Goal: Transaction & Acquisition: Obtain resource

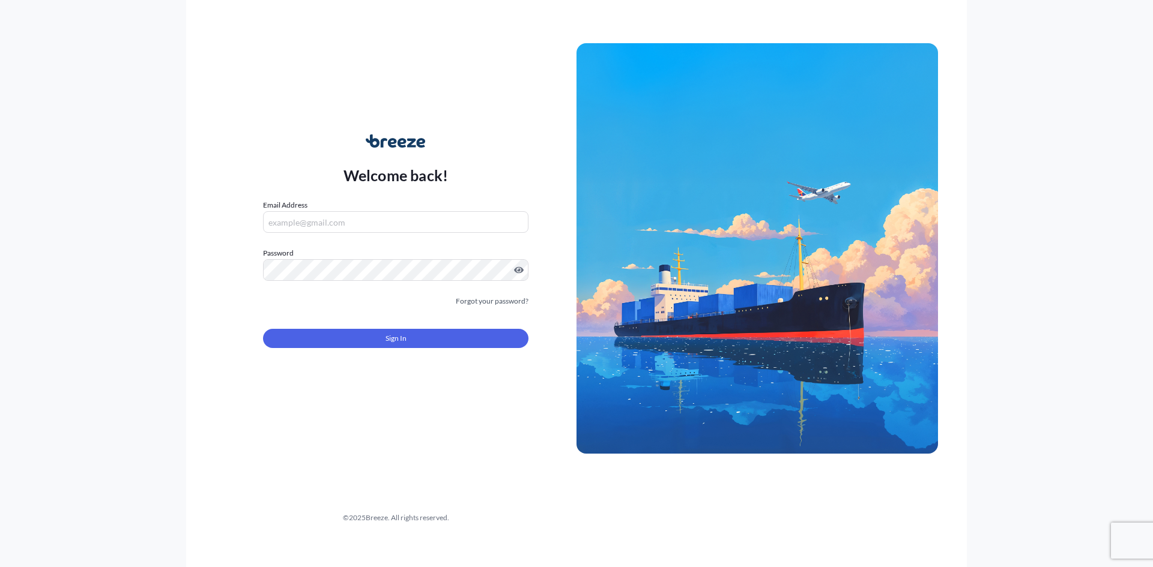
type input "[PERSON_NAME][EMAIL_ADDRESS][DOMAIN_NAME]"
click at [367, 348] on button "Sign In" at bounding box center [395, 338] width 265 height 19
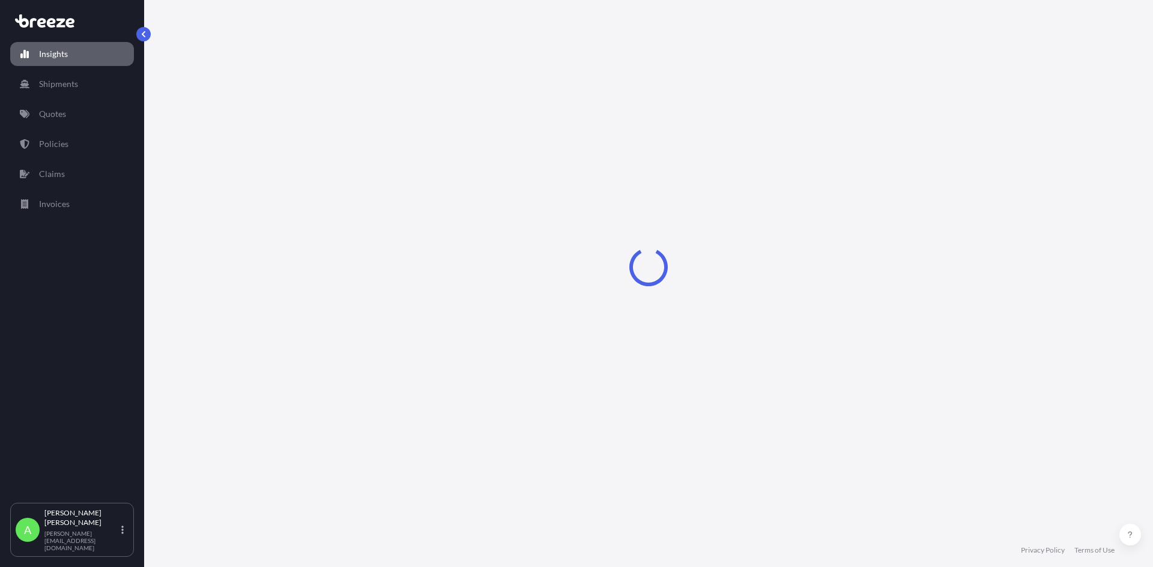
select select "2025"
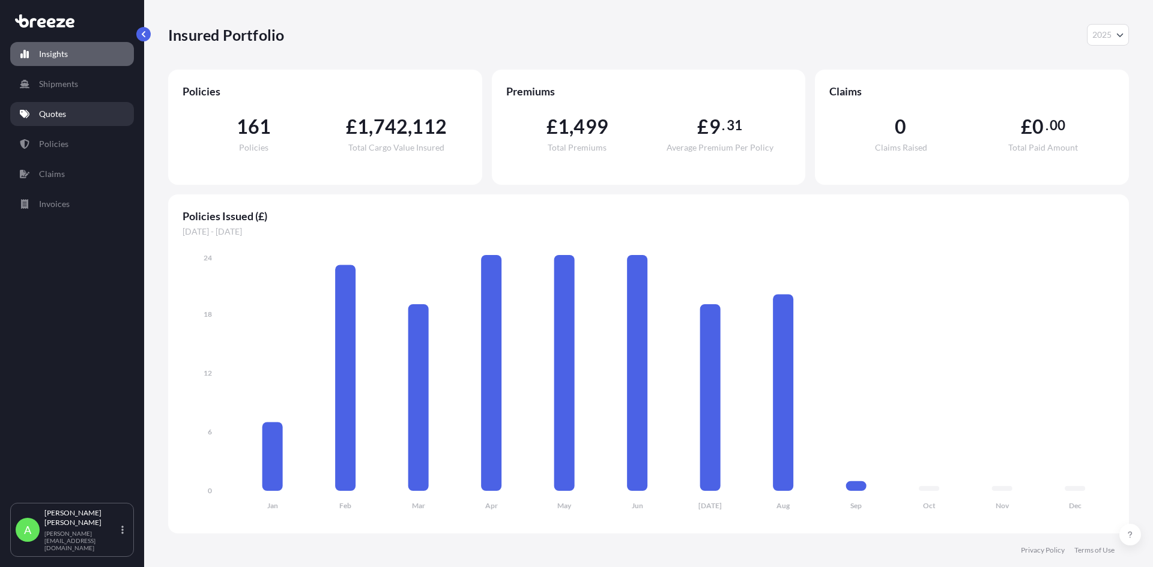
click at [71, 124] on link "Quotes" at bounding box center [72, 114] width 124 height 24
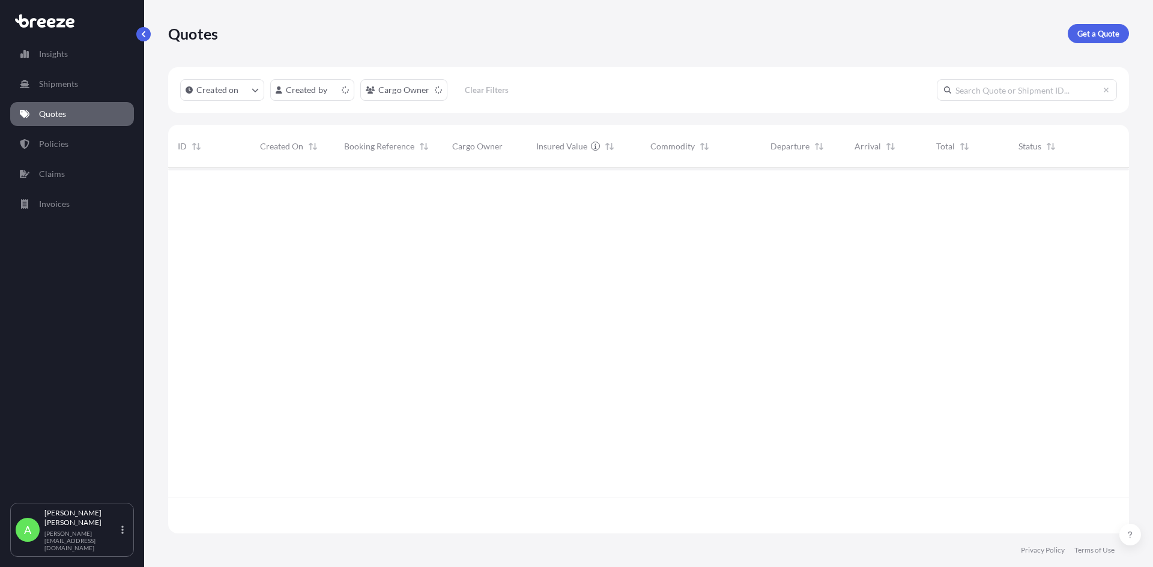
scroll to position [363, 952]
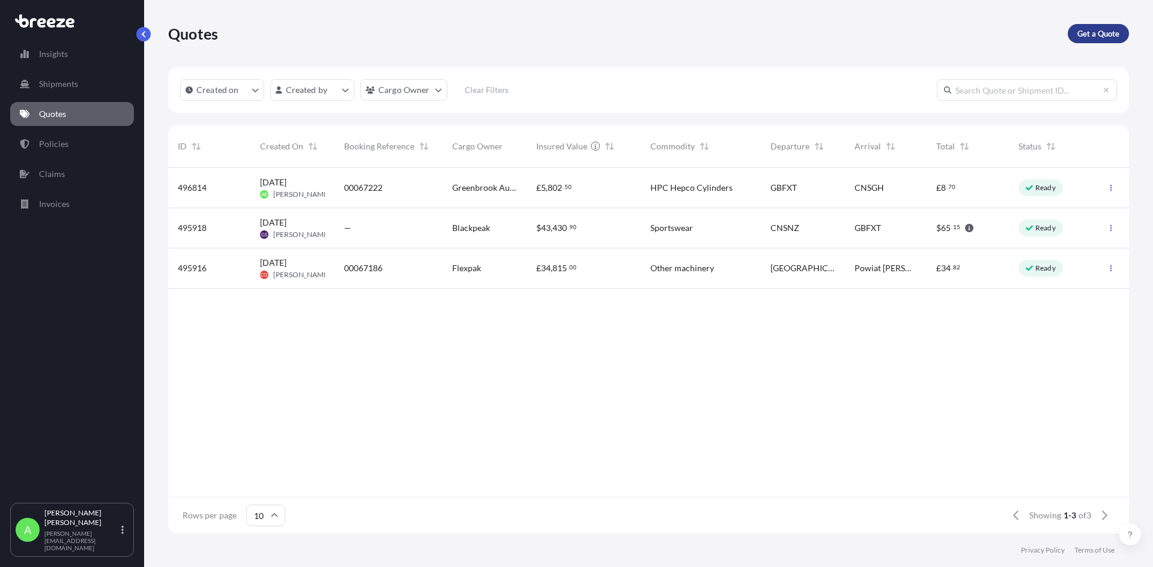
click at [1099, 31] on p "Get a Quote" at bounding box center [1098, 34] width 42 height 12
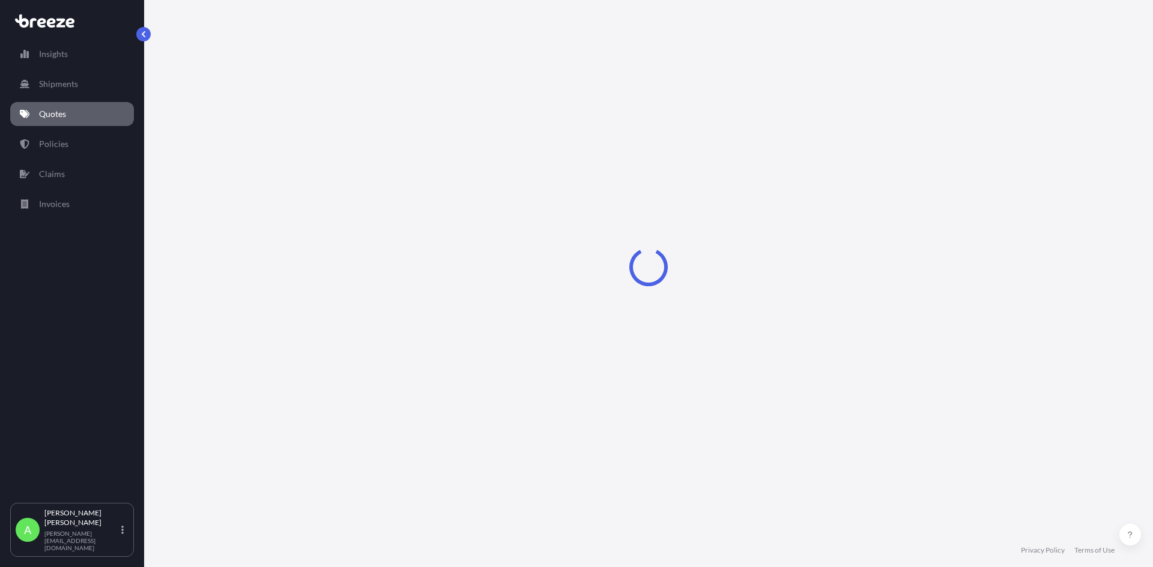
select select "Sea"
select select "1"
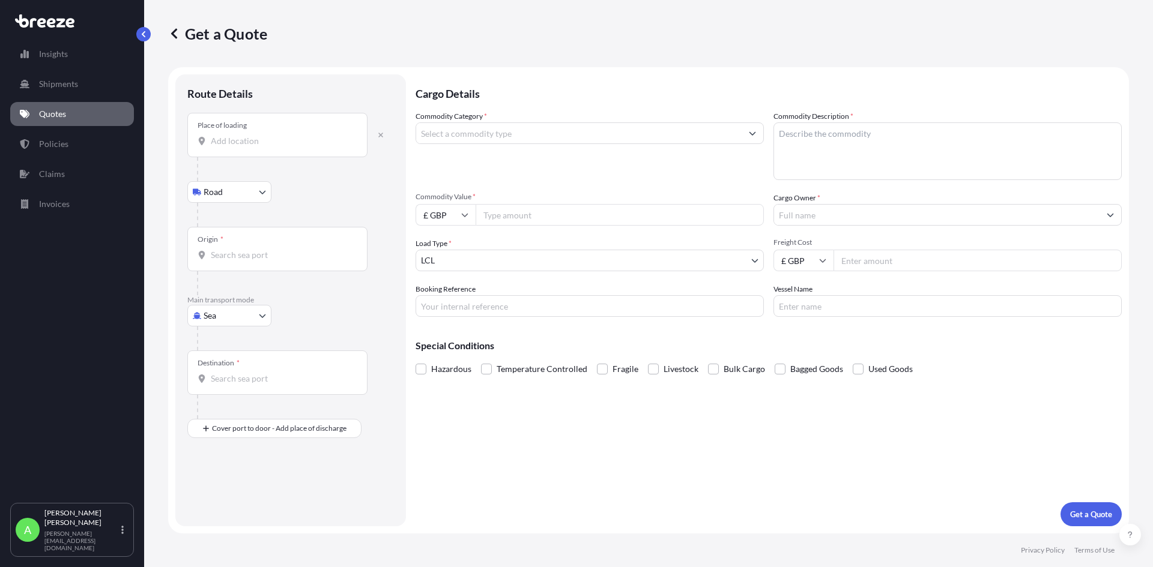
click at [323, 129] on div "Place of loading" at bounding box center [277, 135] width 180 height 44
click at [323, 135] on input "Place of loading" at bounding box center [282, 141] width 142 height 12
drag, startPoint x: 309, startPoint y: 133, endPoint x: 443, endPoint y: 168, distance: 138.9
click at [443, 168] on form "Route Details Place of loading Road Road Rail Origin * Main transport mode Sea …" at bounding box center [648, 300] width 961 height 466
click at [273, 159] on div at bounding box center [295, 169] width 197 height 24
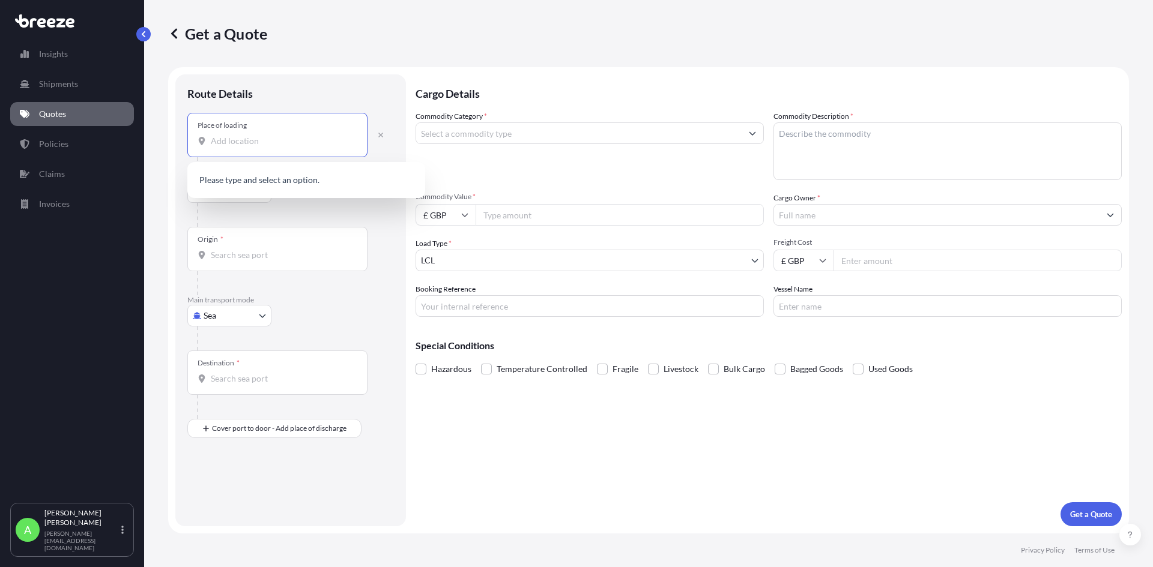
click at [262, 146] on input "Place of loading" at bounding box center [282, 141] width 142 height 12
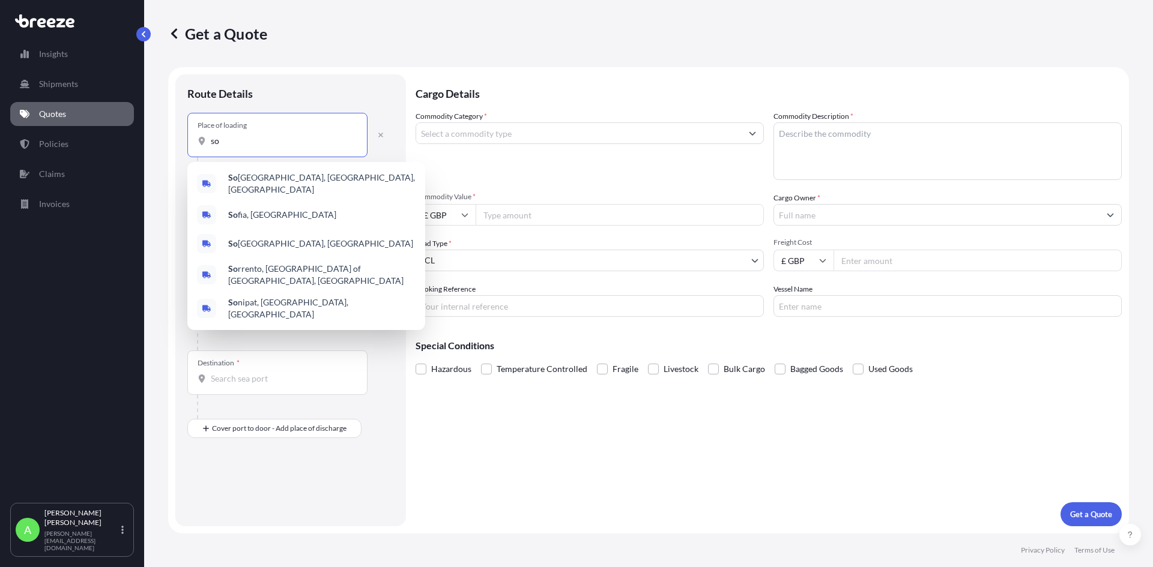
type input "s"
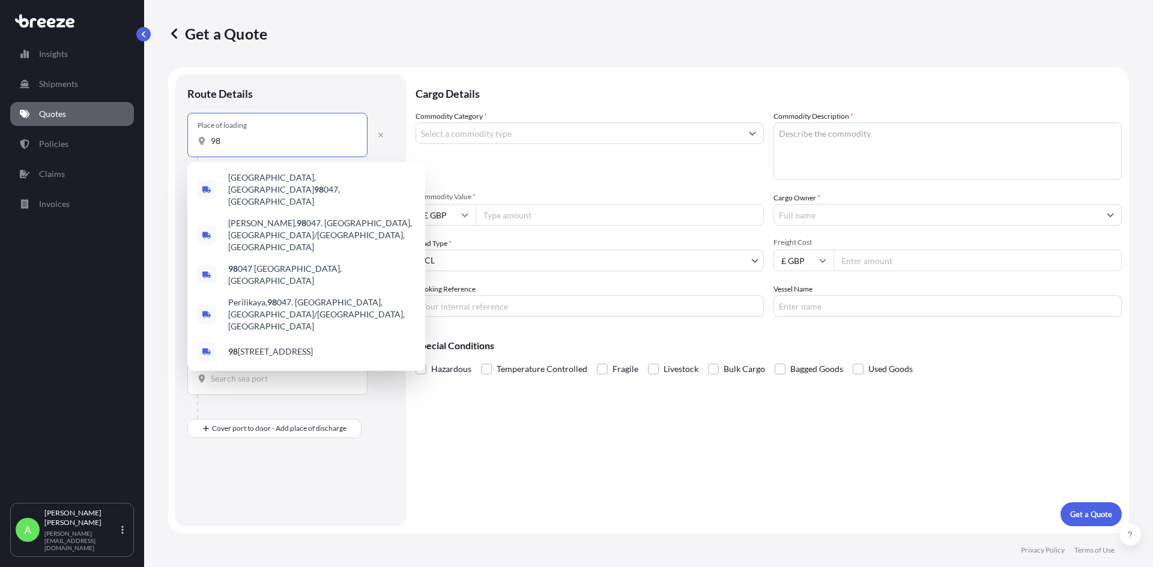
type input "9"
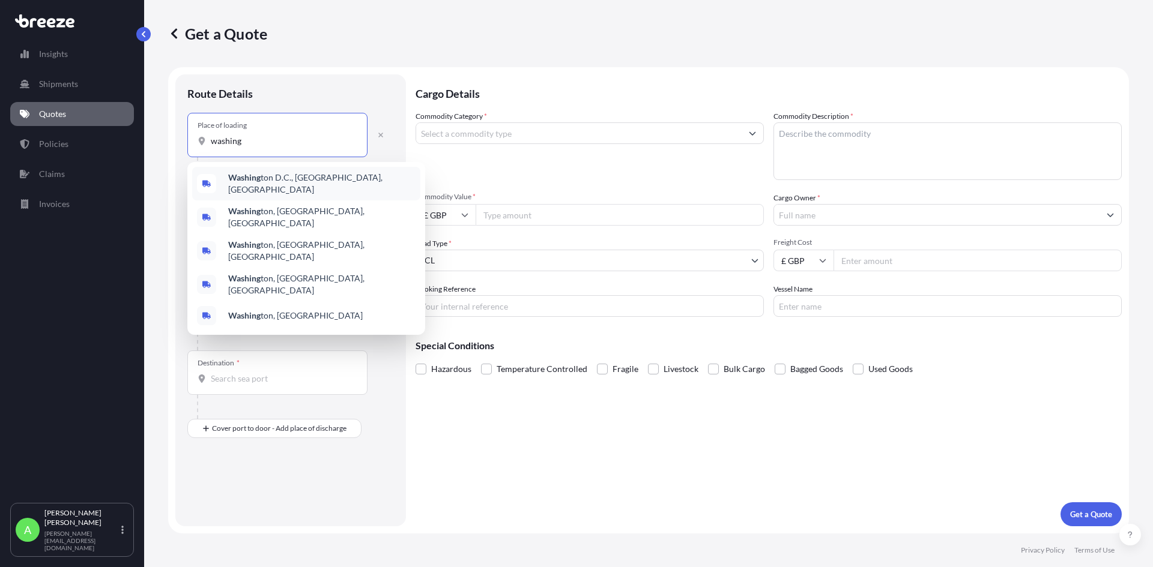
click at [286, 180] on span "Washing ton D.C., [GEOGRAPHIC_DATA], [GEOGRAPHIC_DATA]" at bounding box center [321, 184] width 187 height 24
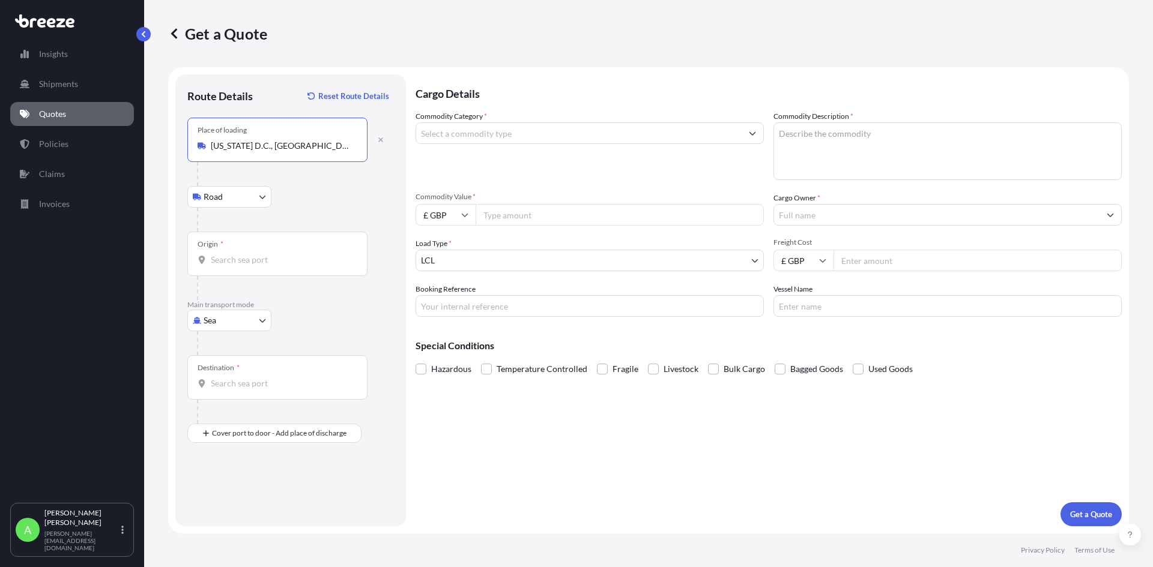
type input "[US_STATE] D.C., [GEOGRAPHIC_DATA], [GEOGRAPHIC_DATA]"
click at [247, 252] on div "Origin *" at bounding box center [277, 254] width 180 height 44
click at [247, 254] on input "Origin *" at bounding box center [282, 260] width 142 height 12
type input "USSEA - [GEOGRAPHIC_DATA], [GEOGRAPHIC_DATA]"
click at [246, 371] on div "Destination *" at bounding box center [277, 377] width 180 height 44
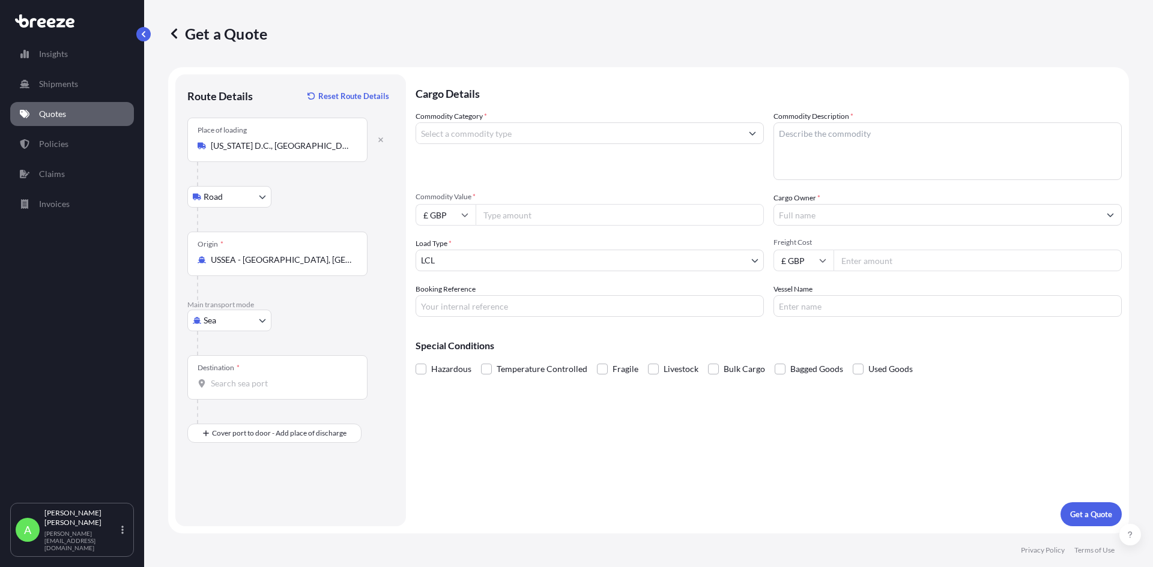
click at [246, 378] on input "Destination *" at bounding box center [282, 384] width 142 height 12
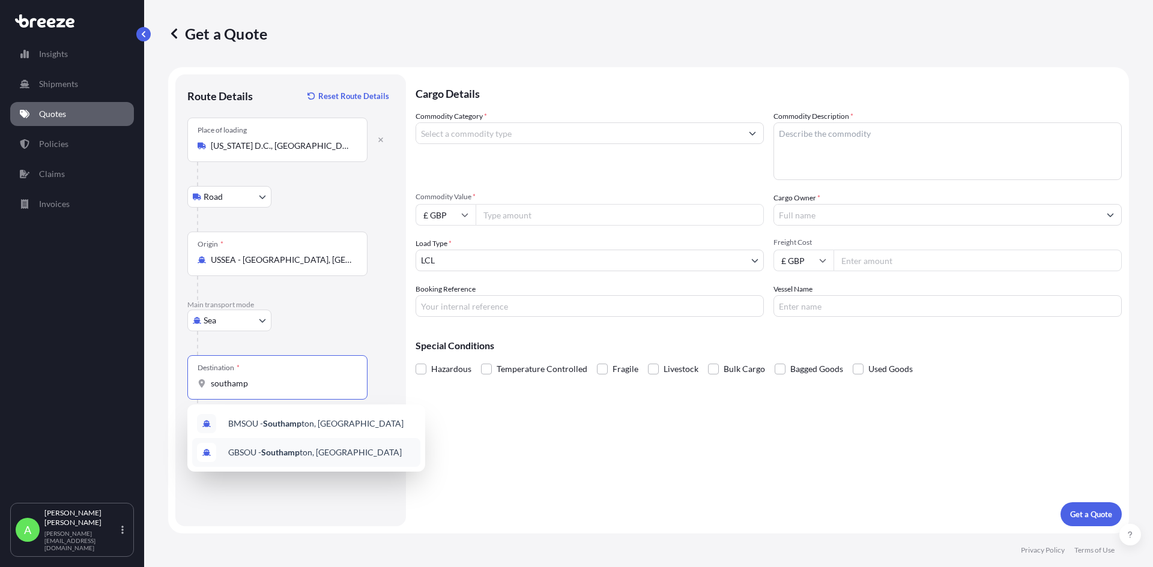
click at [372, 456] on span "GBSOU - Southamp ton, [GEOGRAPHIC_DATA]" at bounding box center [315, 453] width 174 height 12
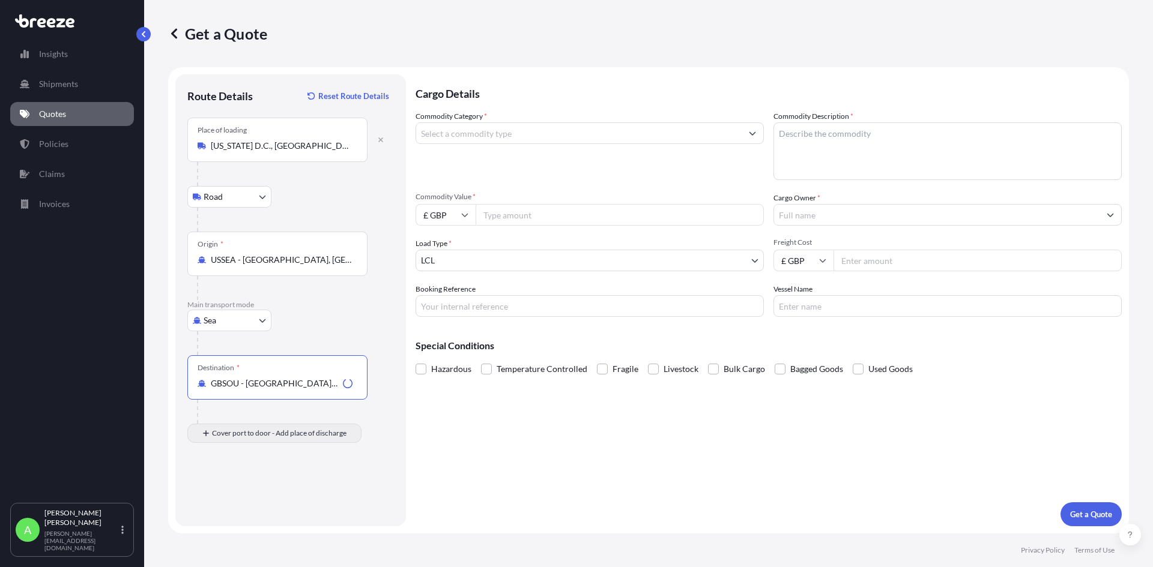
type input "GBSOU - [GEOGRAPHIC_DATA], [GEOGRAPHIC_DATA]"
click at [249, 479] on div "Place of Discharge" at bounding box center [227, 482] width 58 height 10
click at [249, 492] on input "Place of Discharge" at bounding box center [282, 498] width 142 height 12
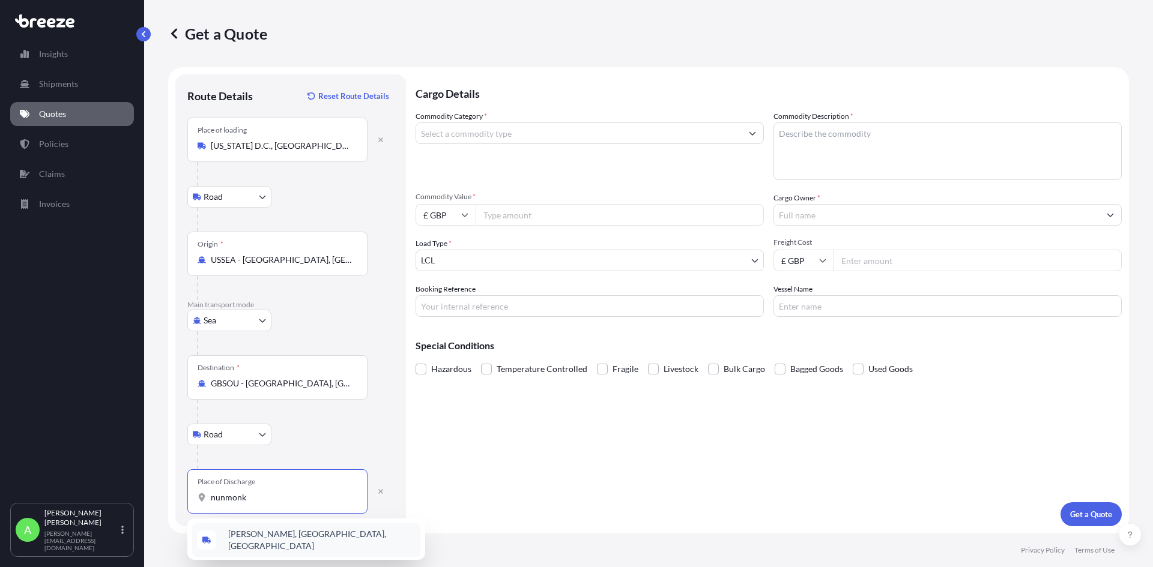
click at [286, 541] on span "[PERSON_NAME], [GEOGRAPHIC_DATA], [GEOGRAPHIC_DATA]" at bounding box center [321, 540] width 187 height 24
type input "[PERSON_NAME], [GEOGRAPHIC_DATA], [GEOGRAPHIC_DATA]"
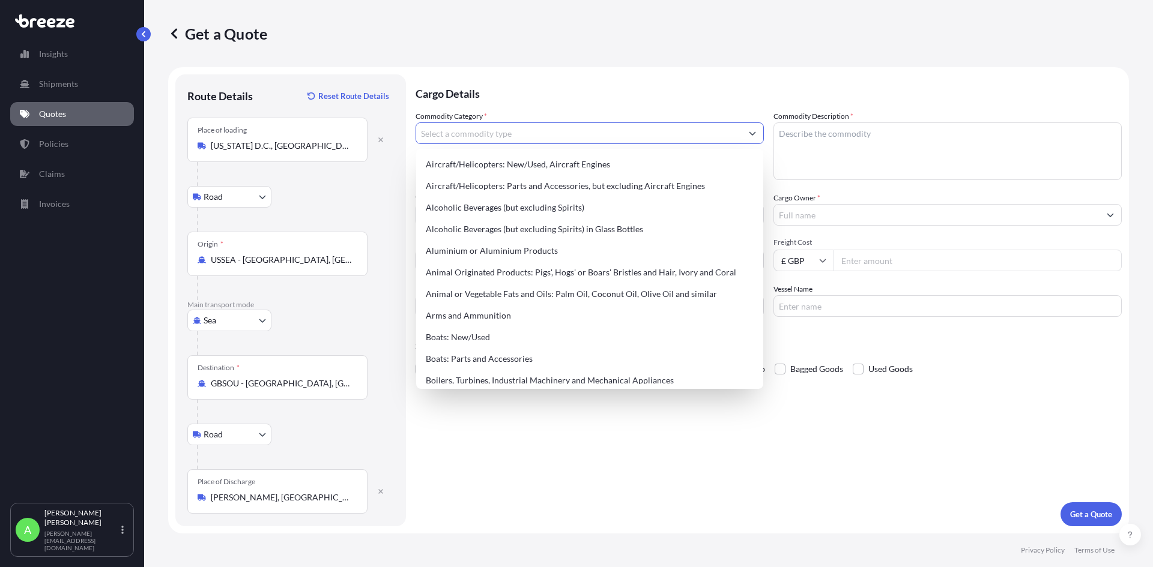
click at [500, 137] on input "Commodity Category *" at bounding box center [578, 133] width 325 height 22
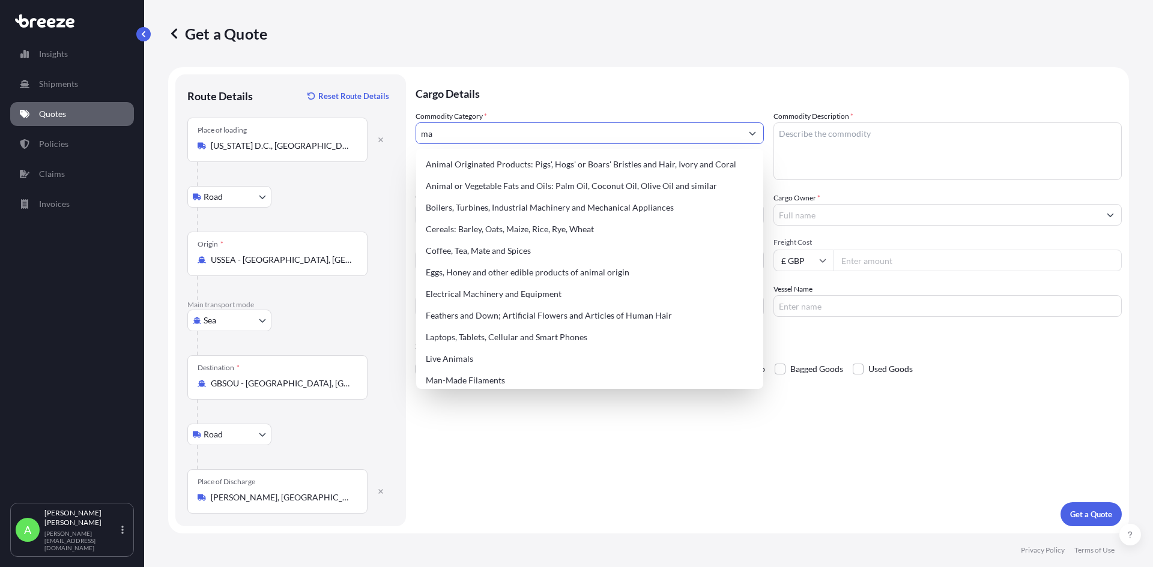
type input "m"
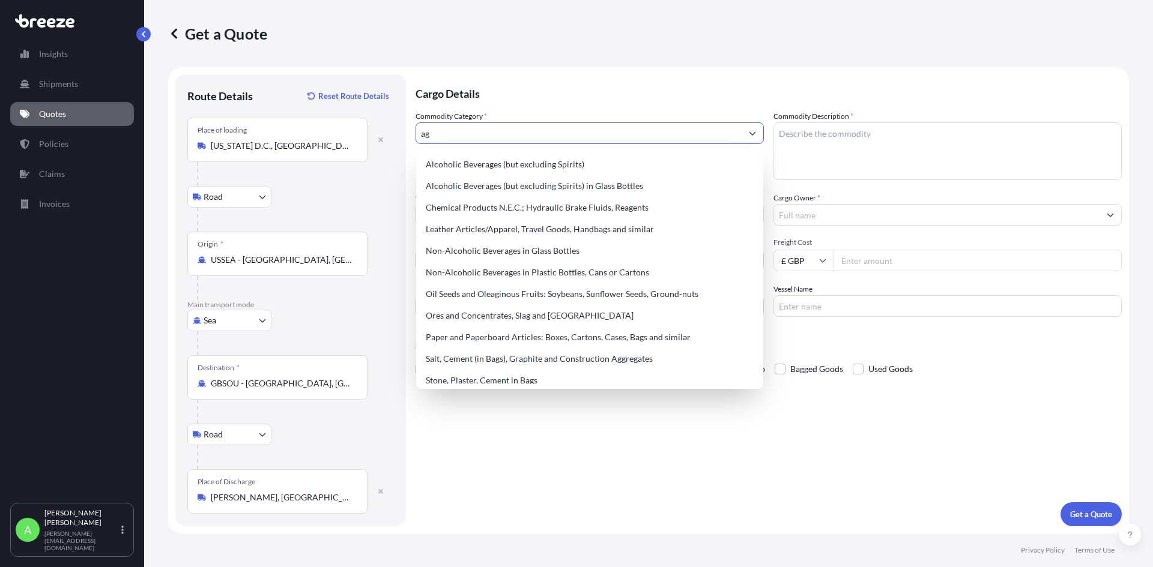
type input "a"
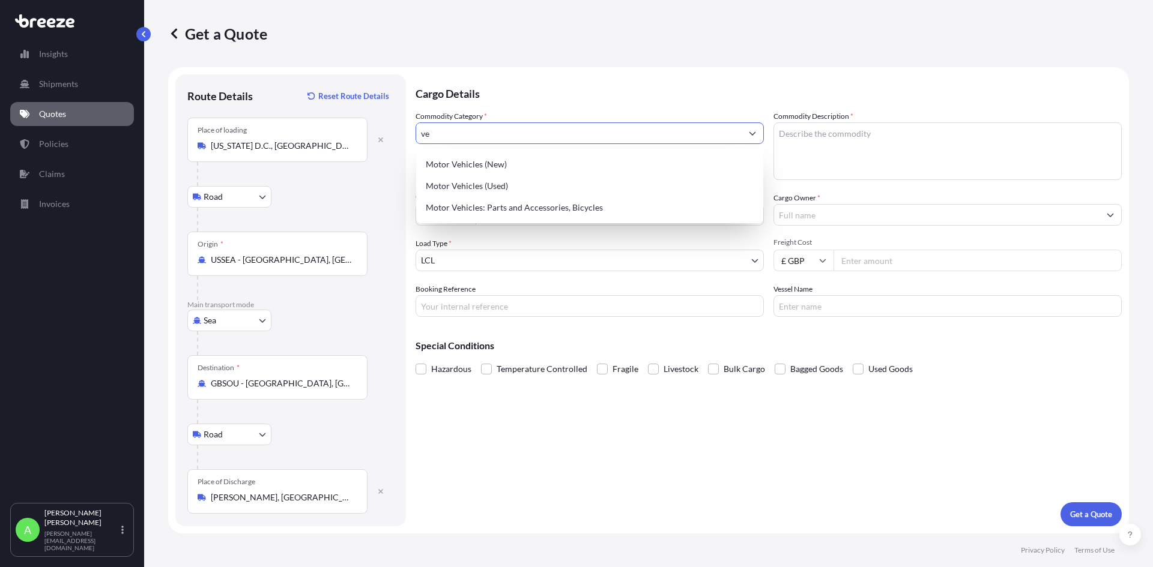
type input "v"
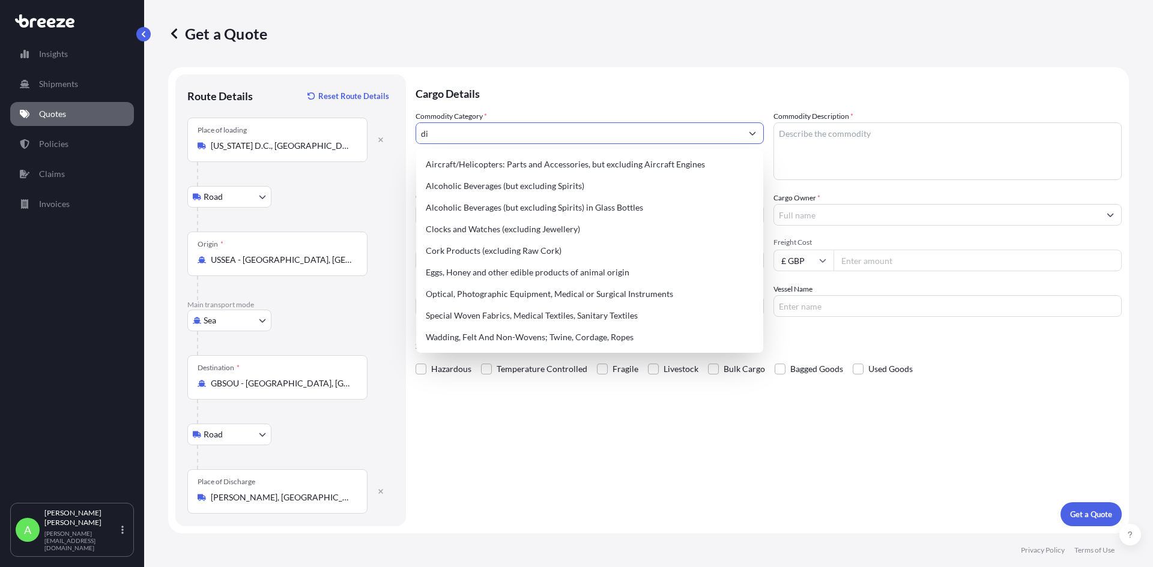
type input "d"
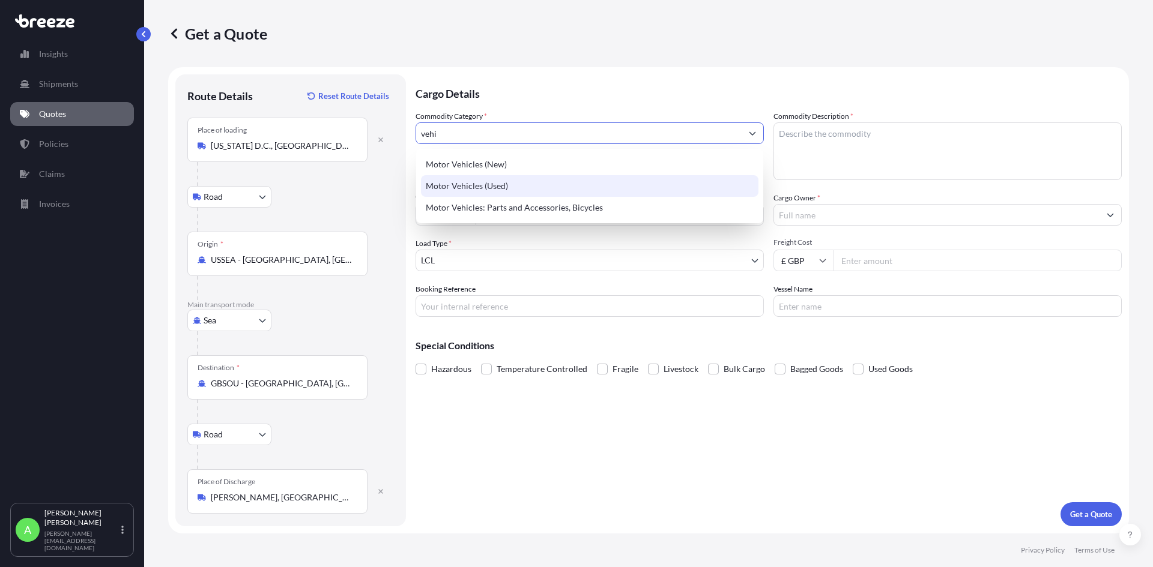
click at [522, 186] on div "Motor Vehicles (Used)" at bounding box center [589, 186] width 337 height 22
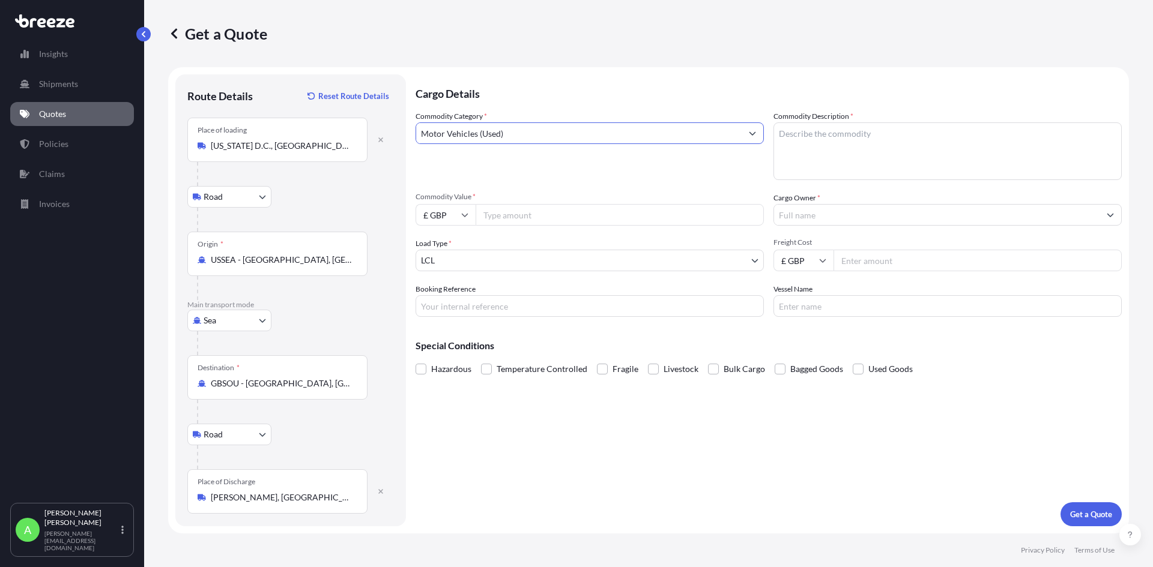
type input "Motor Vehicles (Used)"
click at [812, 142] on textarea "Commodity Description *" at bounding box center [947, 151] width 348 height 58
click at [984, 160] on textarea "Tracked Dumper Morooka mst600" at bounding box center [947, 151] width 348 height 58
paste textarea "8704.10.5060"
type textarea "Tracked Dumper Morooka mst600 - HS code - 8704.10.5060"
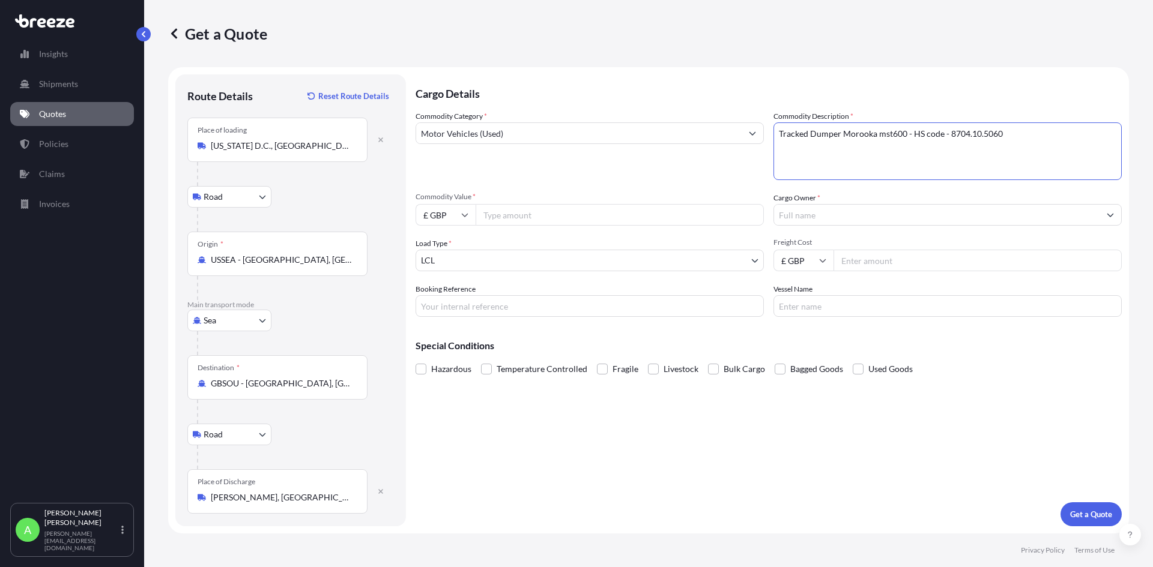
click at [850, 219] on input "Cargo Owner *" at bounding box center [936, 215] width 325 height 22
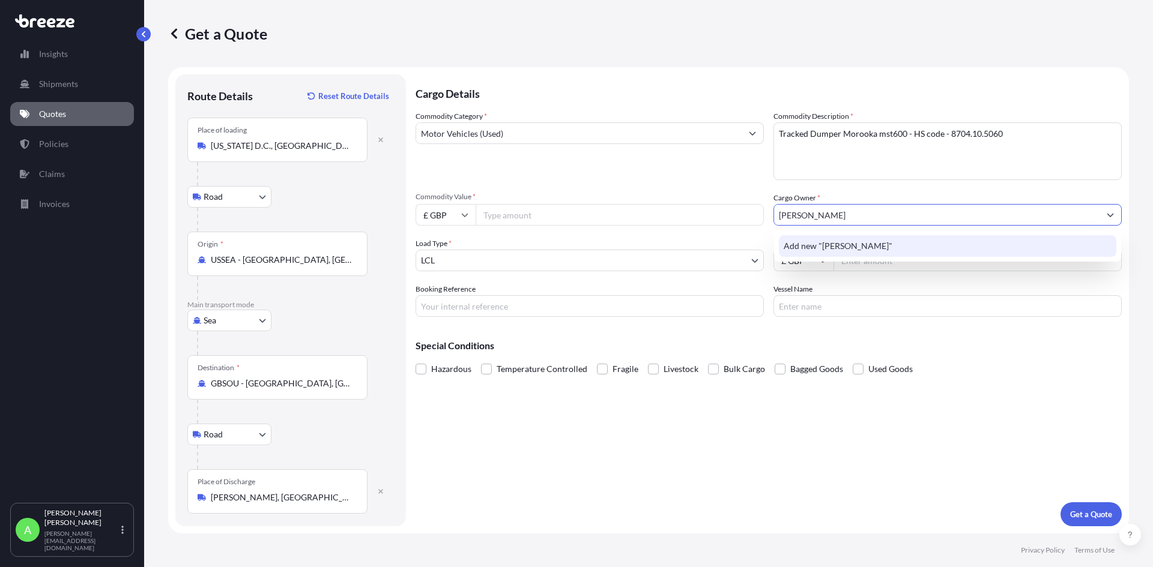
type input "[PERSON_NAME]"
click at [754, 238] on div "Load Type * LCL" at bounding box center [589, 255] width 348 height 34
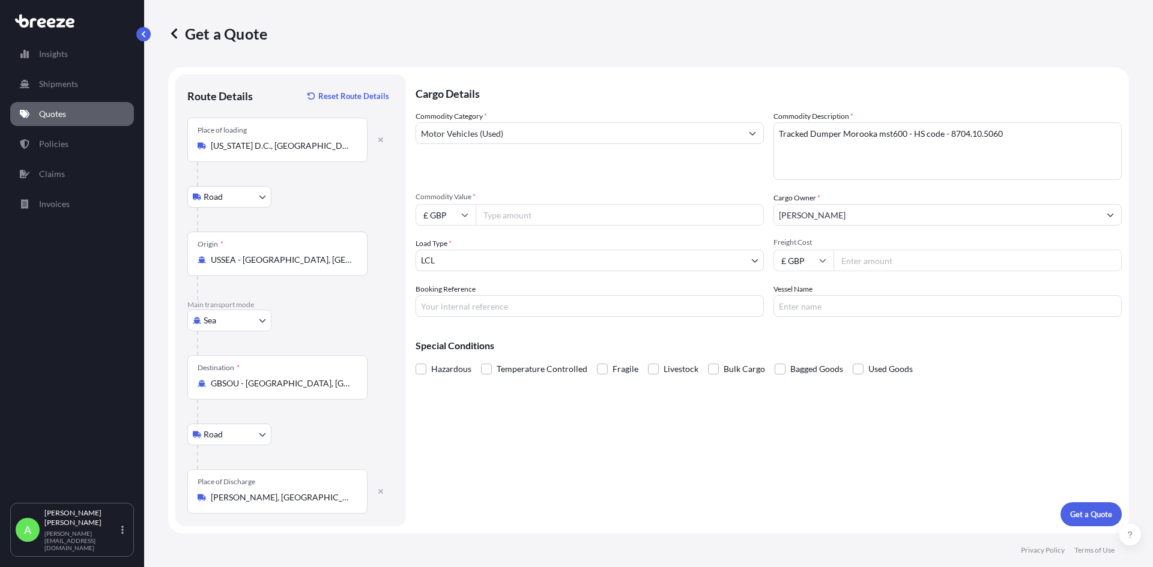
click at [618, 220] on input "Commodity Value *" at bounding box center [619, 215] width 288 height 22
type input "32000"
click at [567, 258] on body "Insights Shipments Quotes Policies Claims Invoices A [PERSON_NAME] [PERSON_NAME…" at bounding box center [576, 283] width 1153 height 567
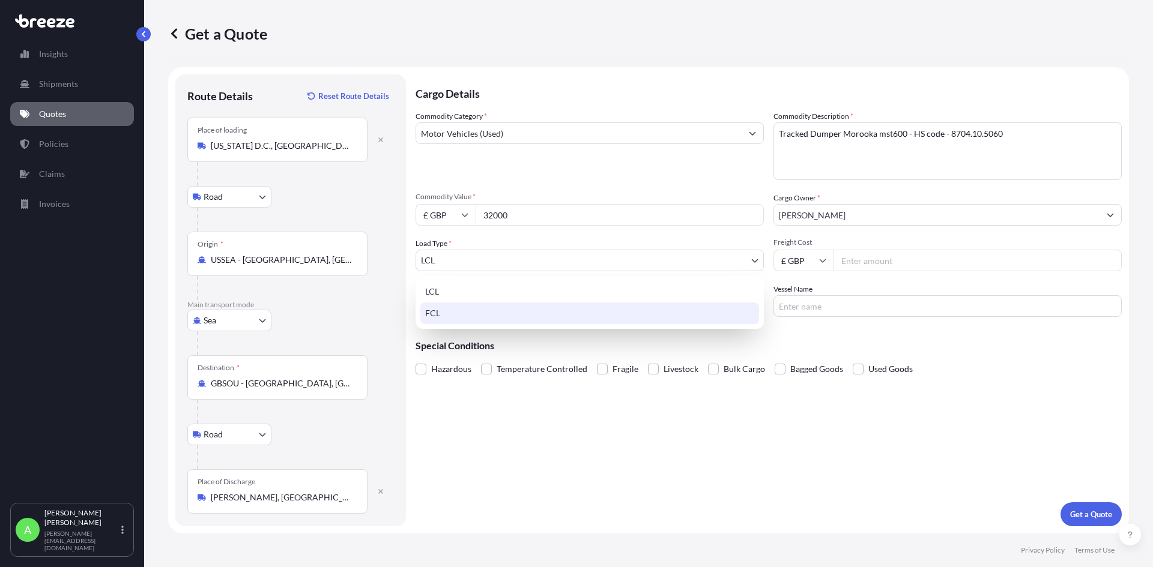
click at [533, 311] on div "FCL" at bounding box center [589, 314] width 339 height 22
select select "2"
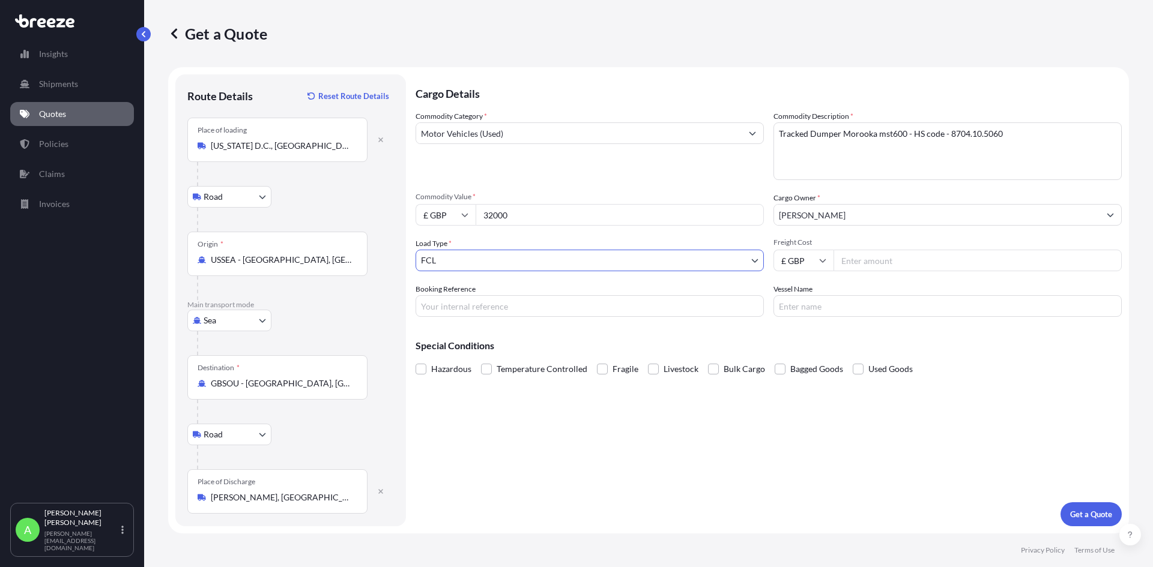
click at [874, 263] on input "Freight Cost" at bounding box center [977, 261] width 288 height 22
type input "4375.5"
click at [646, 315] on input "Booking Reference" at bounding box center [589, 306] width 348 height 22
click at [427, 306] on input "q00032" at bounding box center [589, 306] width 348 height 22
type input "Q00032"
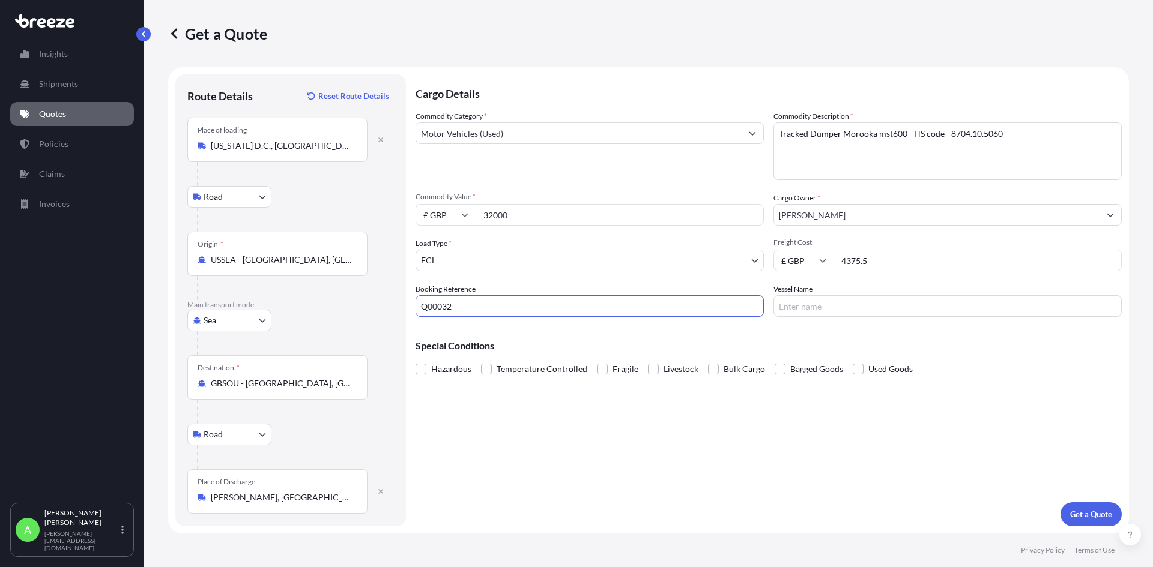
click at [827, 311] on input "Vessel Name" at bounding box center [947, 306] width 348 height 22
click at [847, 282] on div "Commodity Category * Motor Vehicles (Used) Commodity Description * Tracked Dump…" at bounding box center [768, 213] width 706 height 207
click at [818, 460] on div "Cargo Details Commodity Category * Motor Vehicles (Used) Commodity Description …" at bounding box center [768, 300] width 706 height 452
click at [1107, 515] on p "Get a Quote" at bounding box center [1091, 515] width 42 height 12
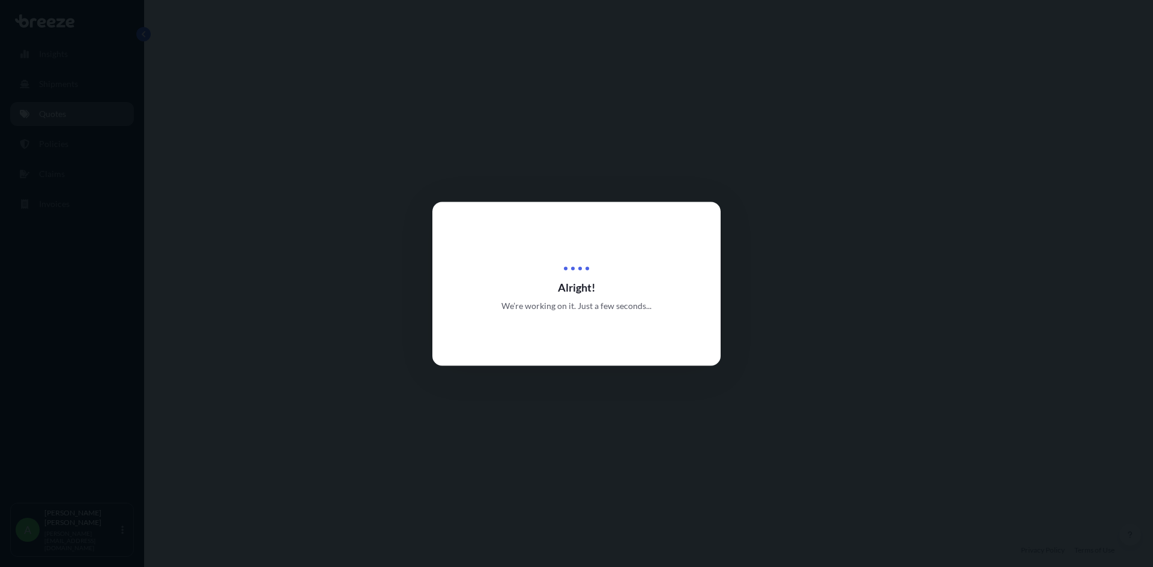
select select "Road"
select select "Sea"
select select "Road"
select select "2"
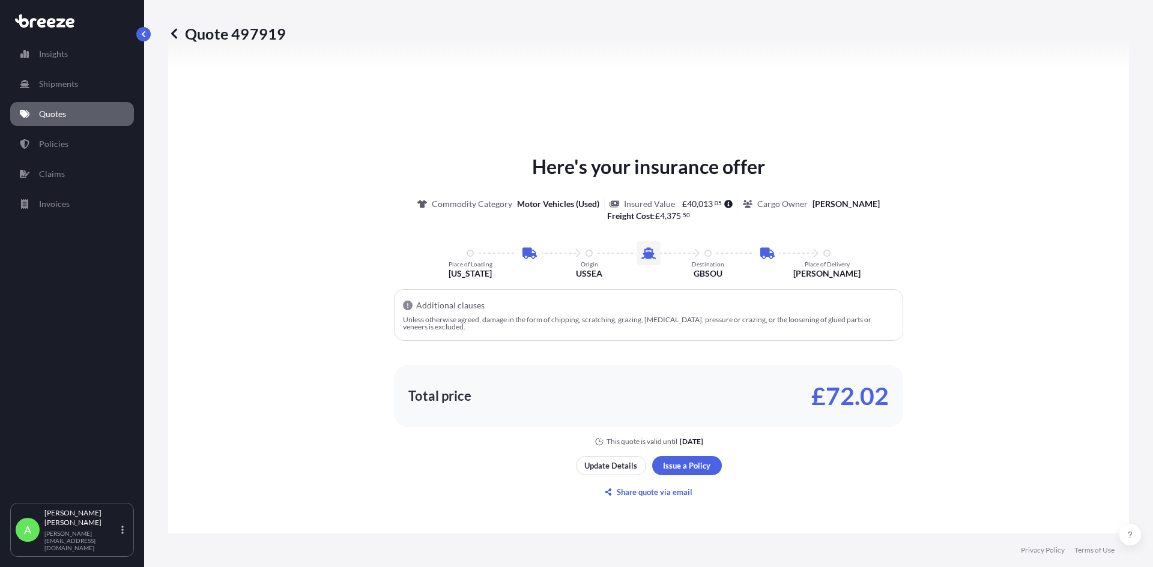
scroll to position [636, 0]
click at [650, 494] on p "Share quote via email" at bounding box center [655, 492] width 76 height 12
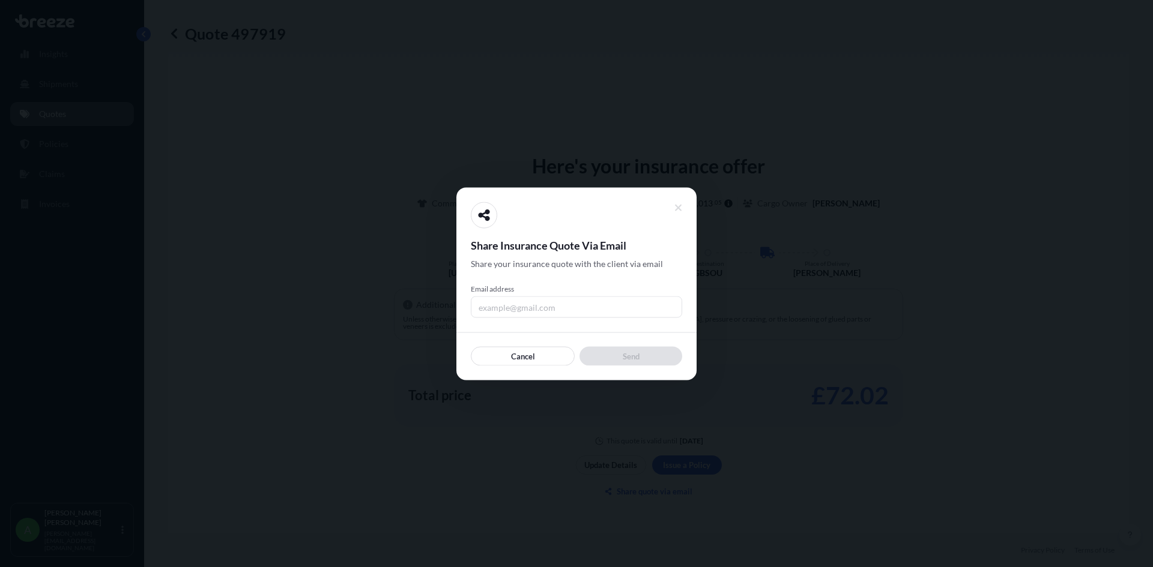
click at [567, 315] on input "Email address" at bounding box center [576, 307] width 211 height 22
type input "[PERSON_NAME][EMAIL_ADDRESS][DOMAIN_NAME]"
